Goal: Find specific page/section: Find specific page/section

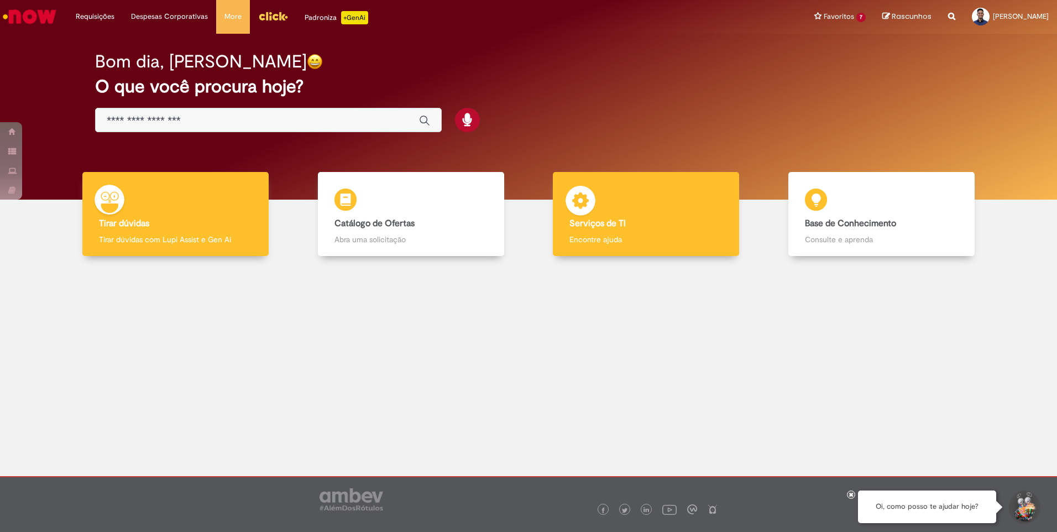
click at [567, 193] on img at bounding box center [580, 202] width 33 height 33
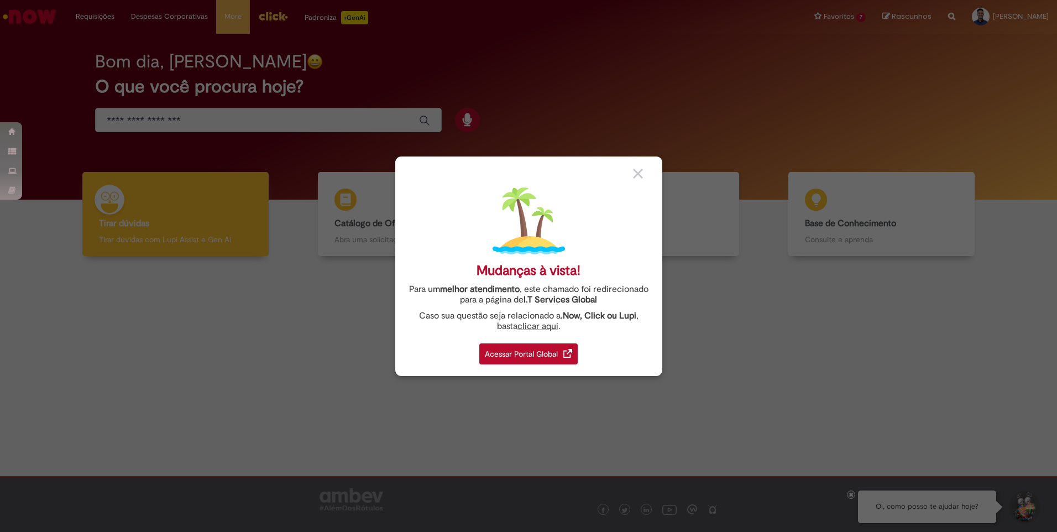
click at [567, 353] on img at bounding box center [567, 353] width 9 height 9
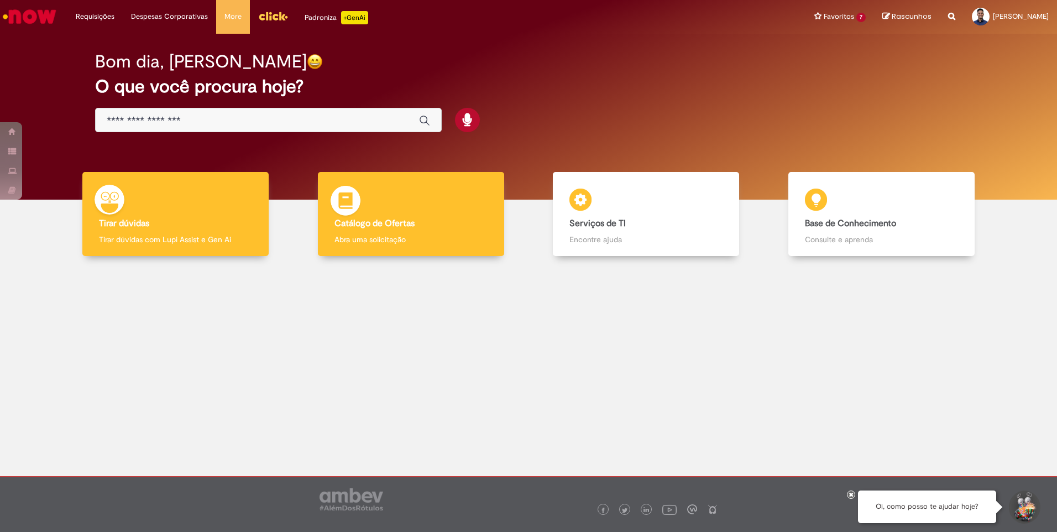
click at [402, 201] on div "Catálogo de Ofertas Catálogo de Ofertas Abra uma solicitação" at bounding box center [411, 214] width 186 height 85
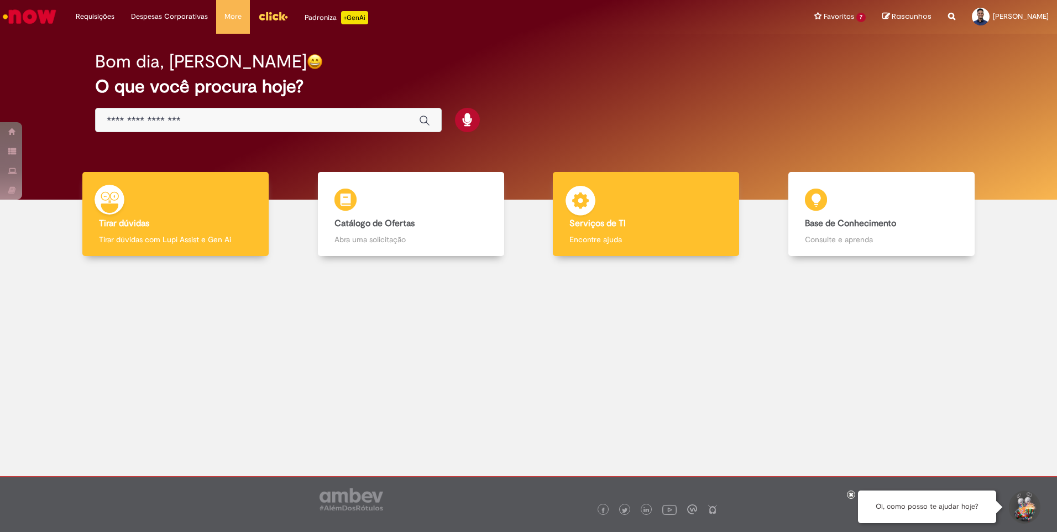
click at [621, 203] on div "Serviços de TI Serviços de TI Encontre ajuda" at bounding box center [646, 214] width 186 height 85
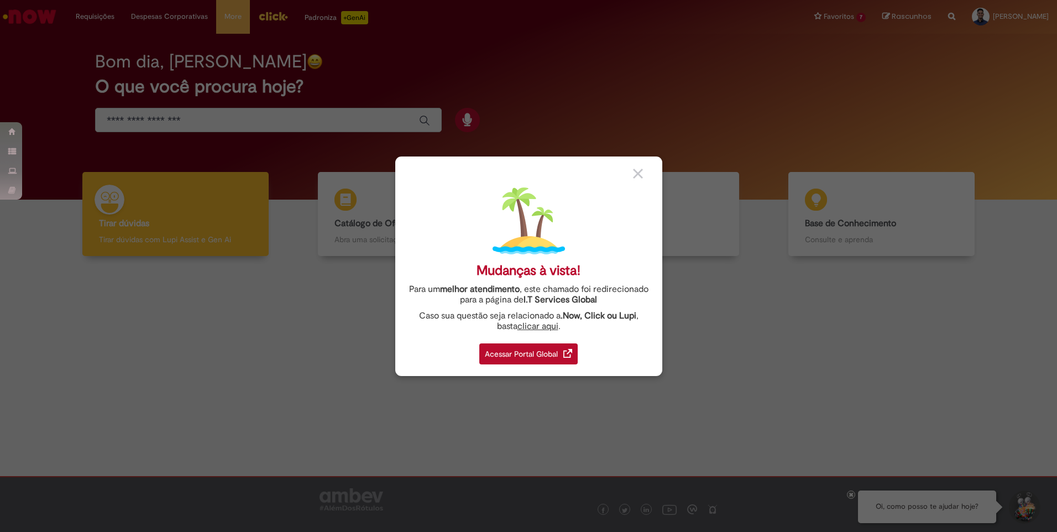
click at [512, 355] on div "Acessar Portal Global" at bounding box center [528, 353] width 98 height 21
